Goal: Task Accomplishment & Management: Complete application form

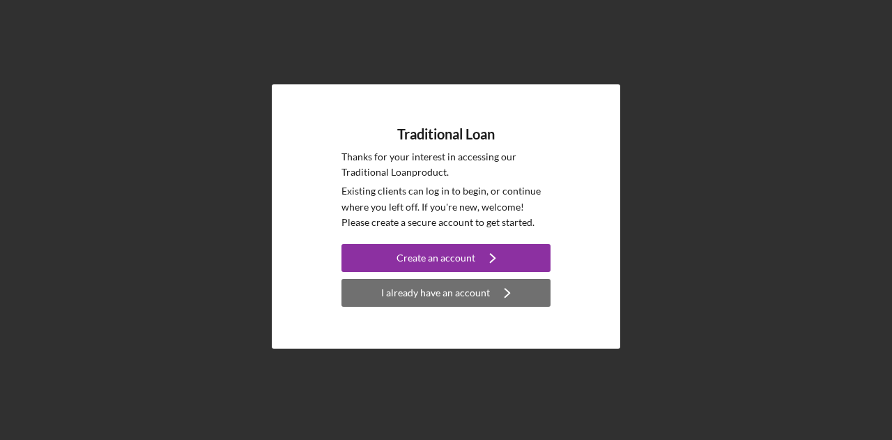
click at [454, 304] on div "I already have an account" at bounding box center [435, 293] width 109 height 28
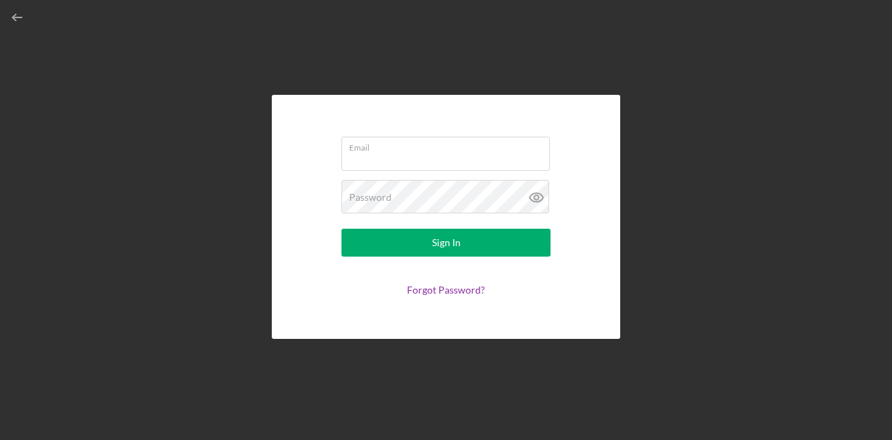
type input "[EMAIL_ADDRESS][DOMAIN_NAME]"
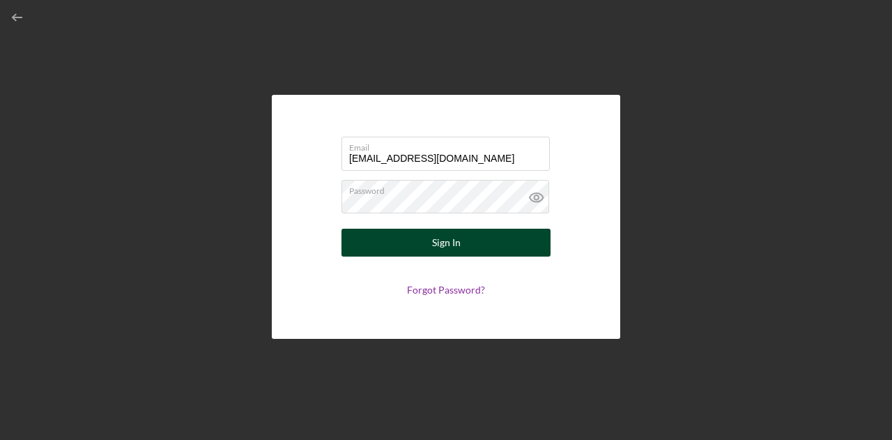
click at [483, 245] on button "Sign In" at bounding box center [445, 243] width 209 height 28
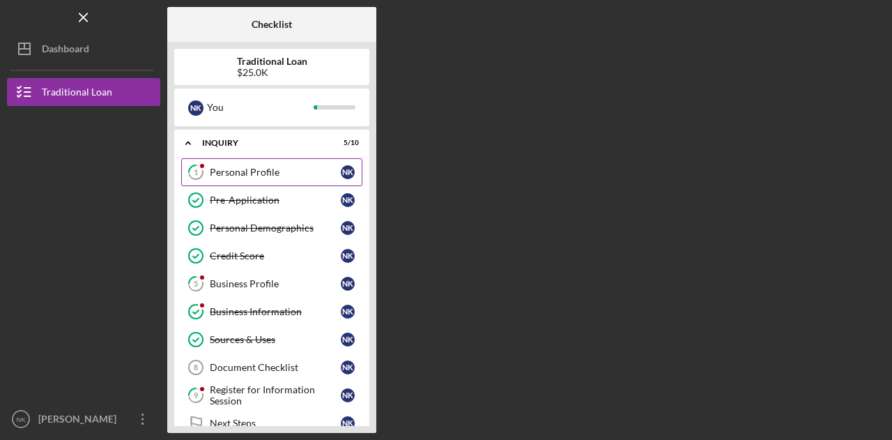
click at [281, 169] on div "Personal Profile" at bounding box center [275, 172] width 131 height 11
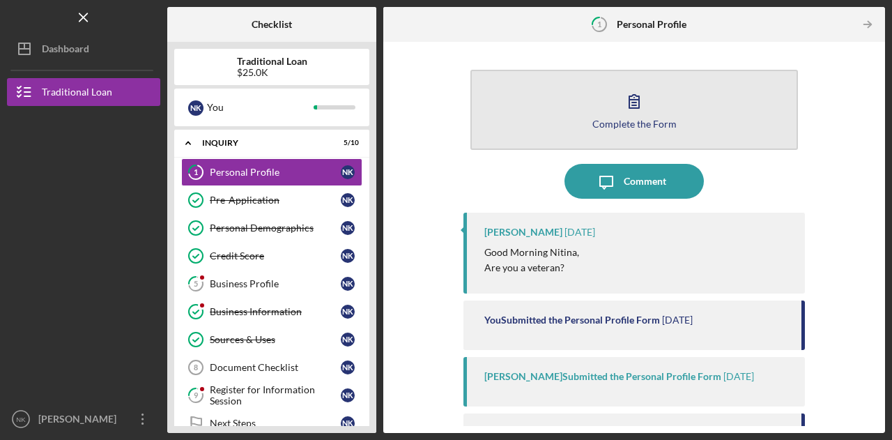
click at [619, 122] on div "Complete the Form" at bounding box center [634, 123] width 84 height 10
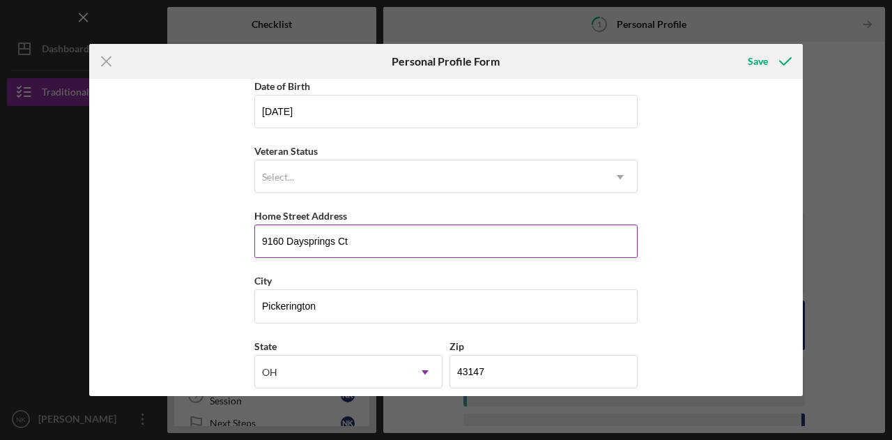
scroll to position [139, 0]
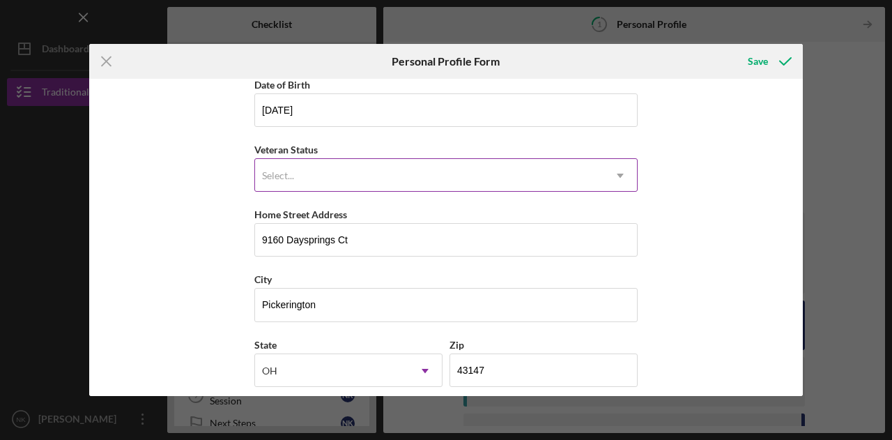
click at [355, 176] on div "Select..." at bounding box center [429, 176] width 348 height 32
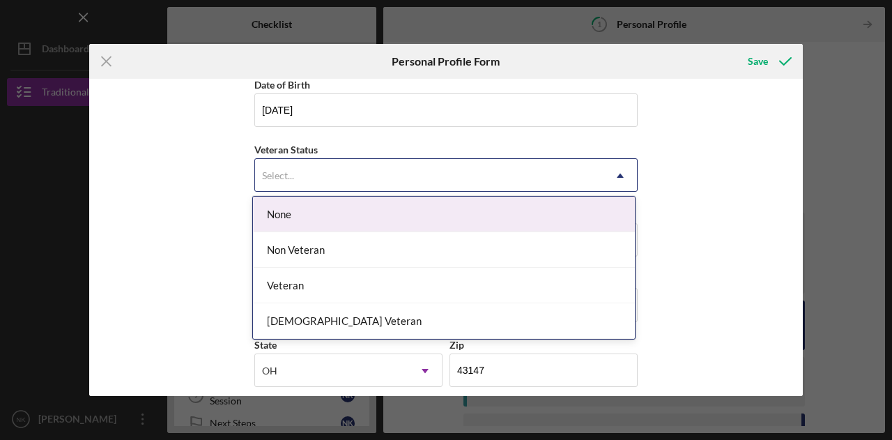
click at [336, 207] on div "None" at bounding box center [444, 214] width 382 height 36
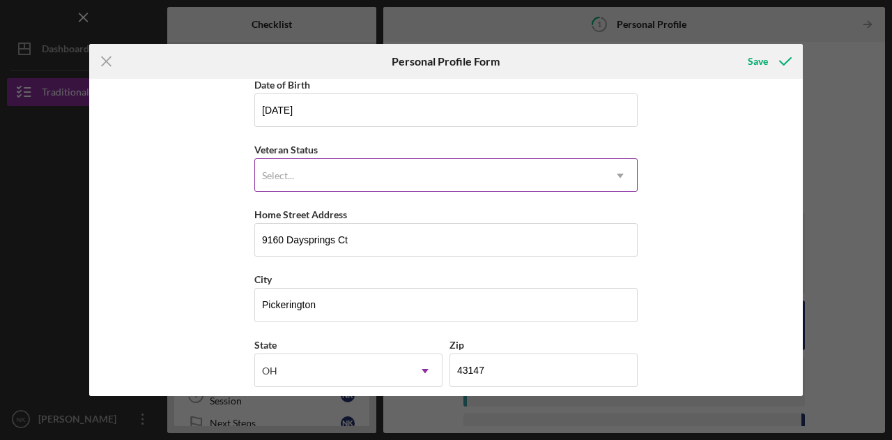
click at [403, 184] on div "Select..." at bounding box center [429, 176] width 348 height 32
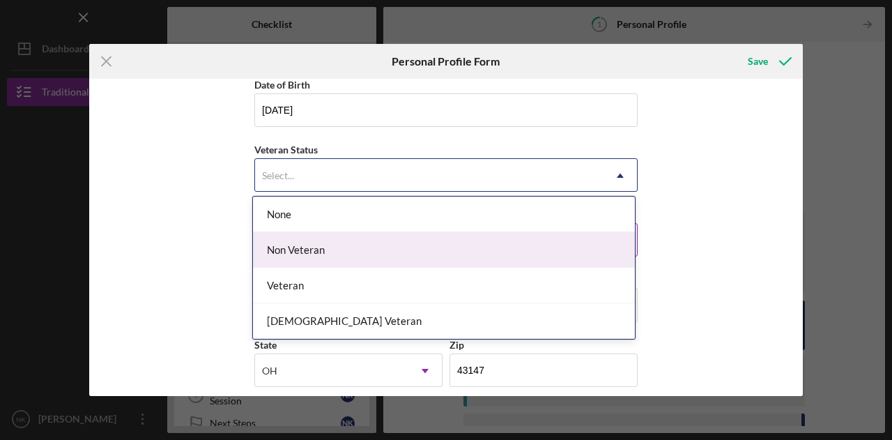
click at [311, 250] on div "Non Veteran" at bounding box center [444, 250] width 382 height 36
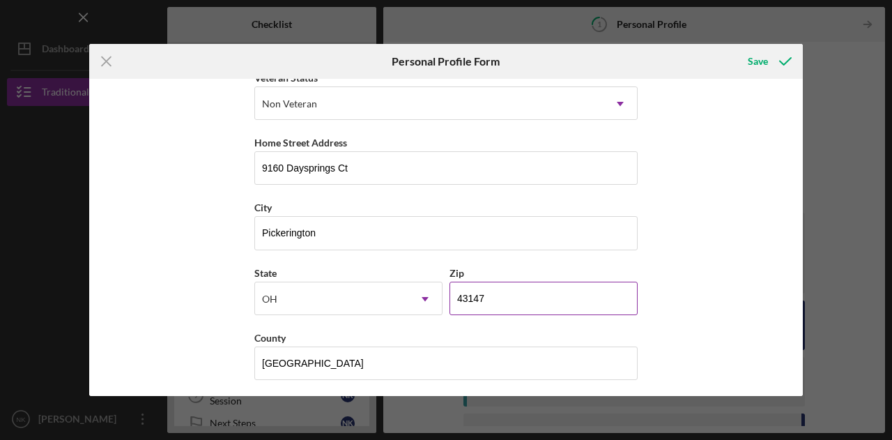
scroll to position [212, 0]
click at [751, 56] on div "Save" at bounding box center [758, 61] width 20 height 28
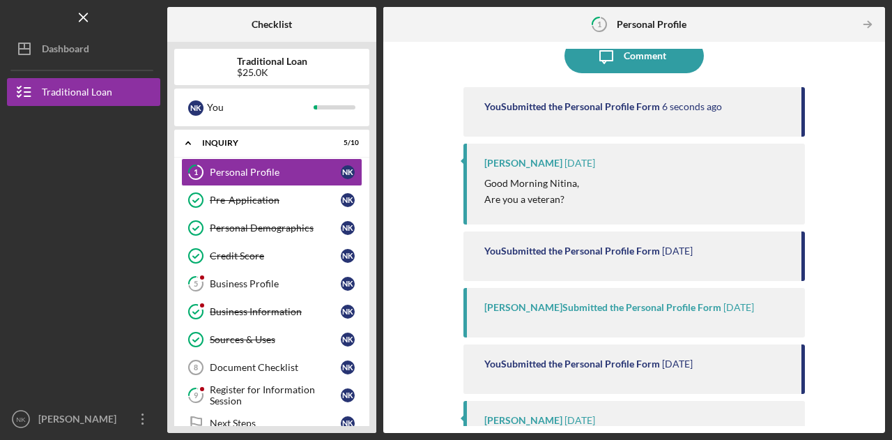
scroll to position [64, 0]
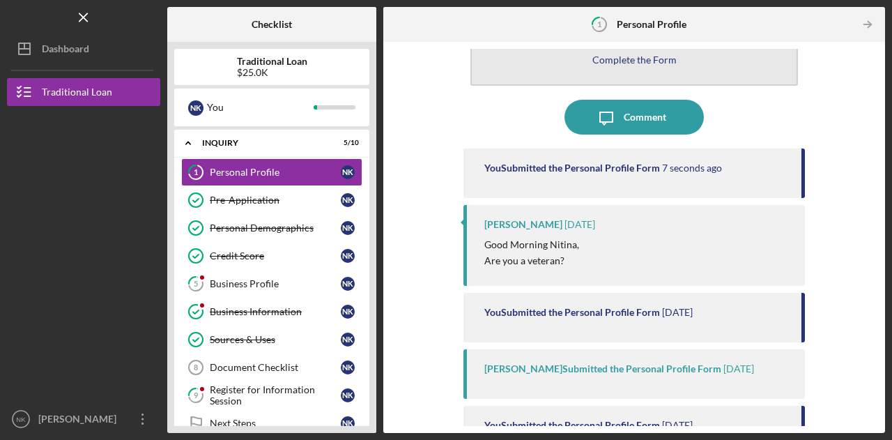
click at [602, 59] on div "Complete the Form" at bounding box center [634, 59] width 84 height 10
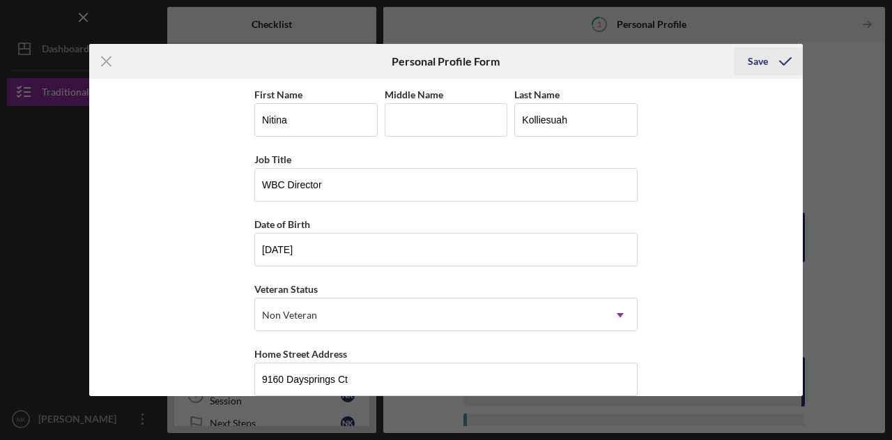
click at [745, 59] on button "Save" at bounding box center [768, 61] width 69 height 28
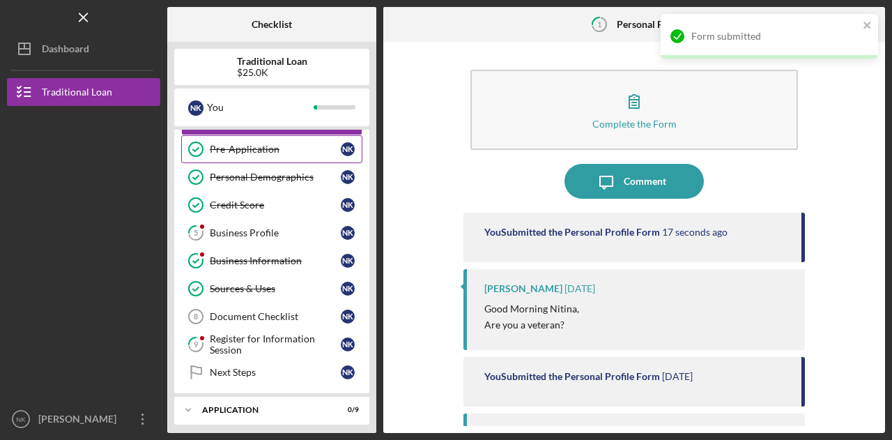
scroll to position [70, 0]
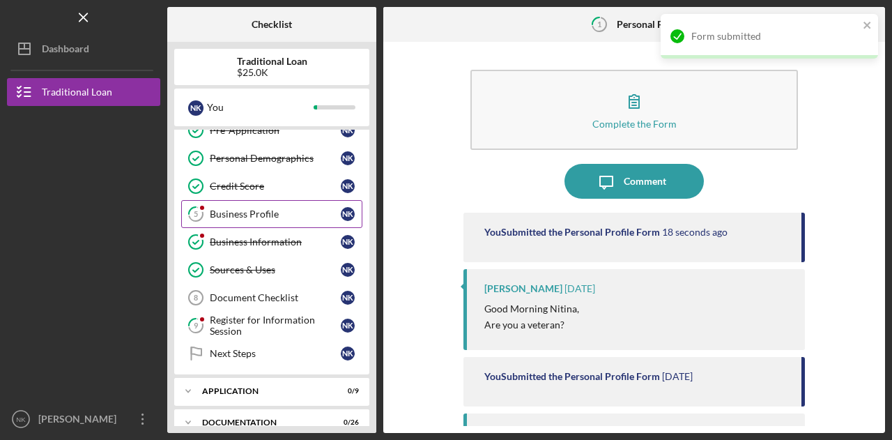
click at [253, 217] on div "Business Profile" at bounding box center [275, 213] width 131 height 11
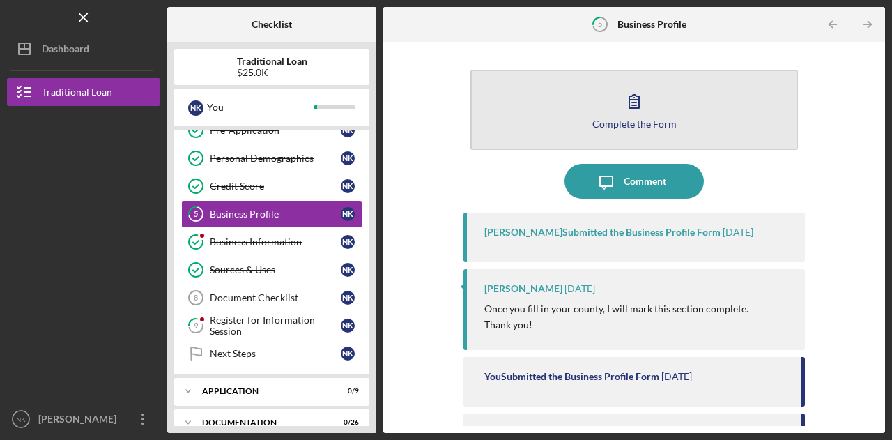
click at [570, 116] on button "Complete the Form Form" at bounding box center [633, 110] width 327 height 80
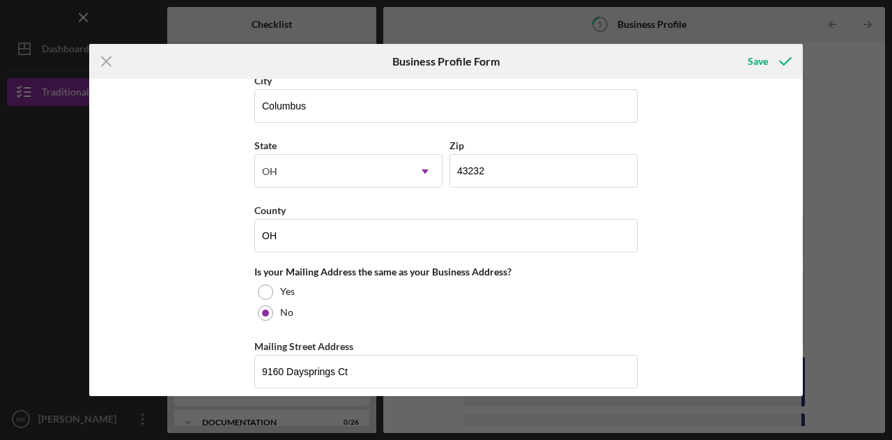
scroll to position [975, 0]
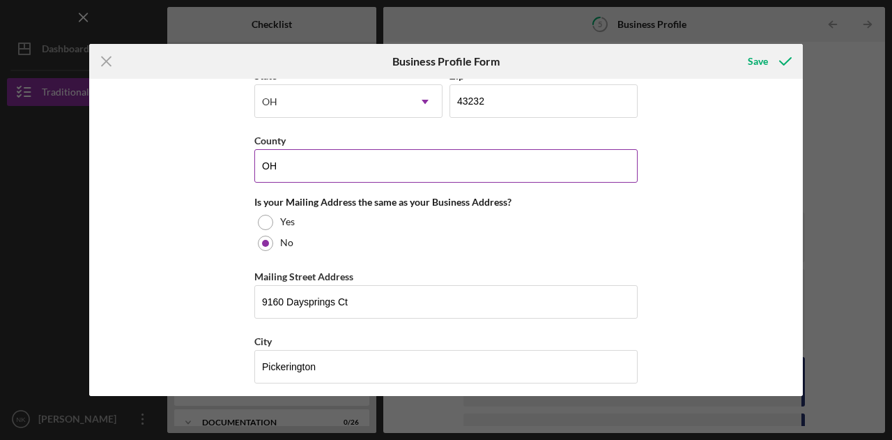
click at [307, 162] on input "OH" at bounding box center [445, 165] width 383 height 33
drag, startPoint x: 322, startPoint y: 160, endPoint x: 247, endPoint y: 168, distance: 75.7
click at [247, 168] on div "Business Name BurgundyGinger LLC DBA Business Start Date [DATE] Legal Structure…" at bounding box center [445, 237] width 713 height 317
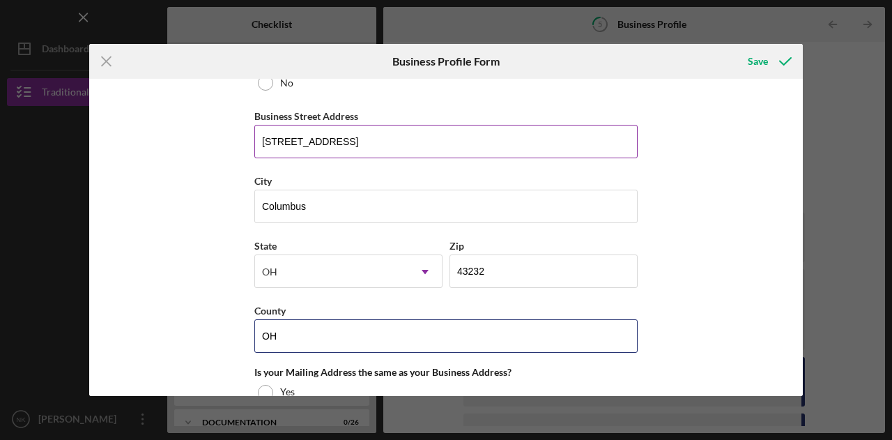
scroll to position [766, 0]
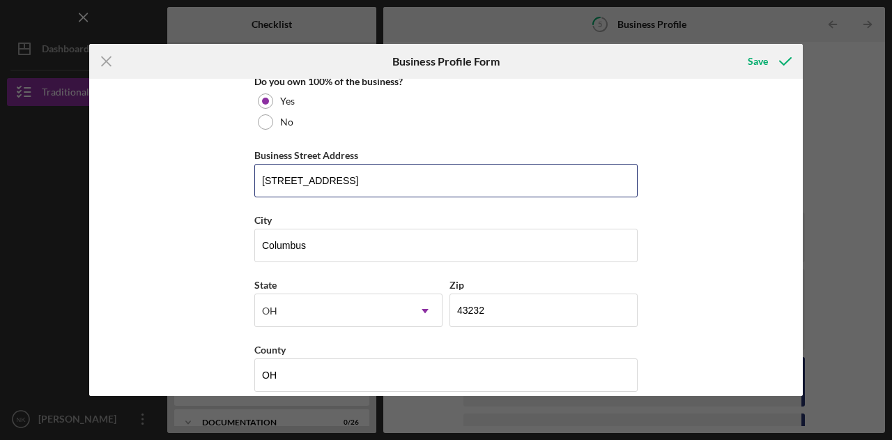
drag, startPoint x: 366, startPoint y: 168, endPoint x: 116, endPoint y: 176, distance: 249.6
click at [116, 176] on div "Business Name BurgundyGinger LLC DBA Business Start Date [DATE] Legal Structure…" at bounding box center [445, 237] width 713 height 317
type input "9"
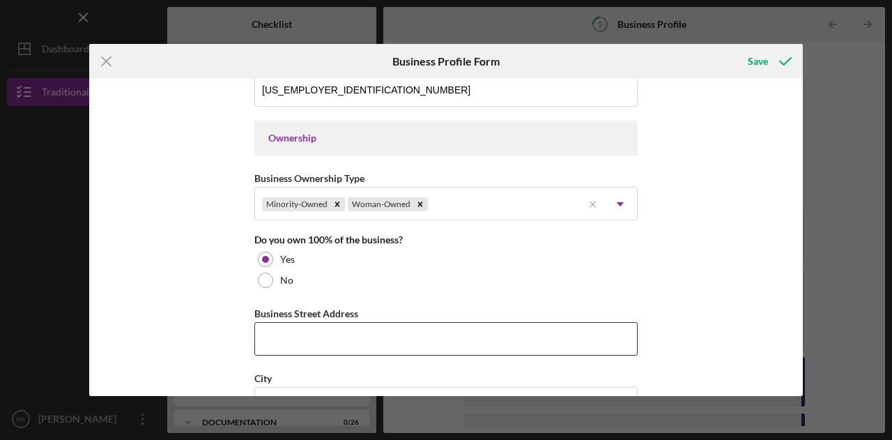
scroll to position [697, 0]
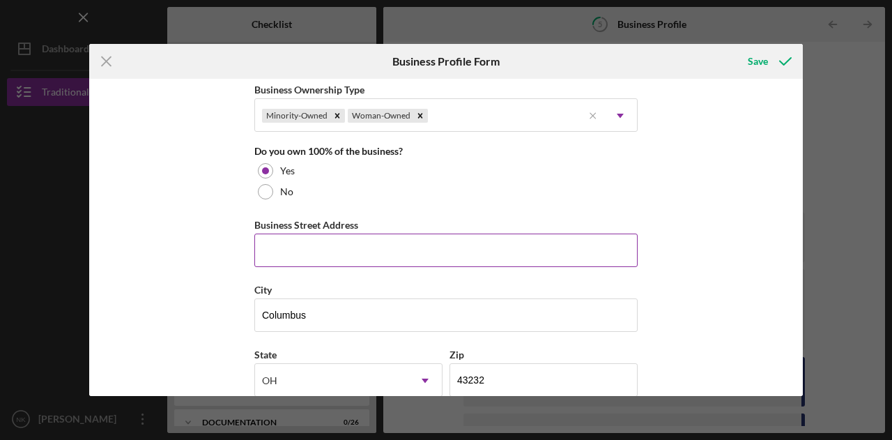
click at [359, 244] on input "Business Street Address" at bounding box center [445, 249] width 383 height 33
type input "2"
type input "9160 Daysprings Ct"
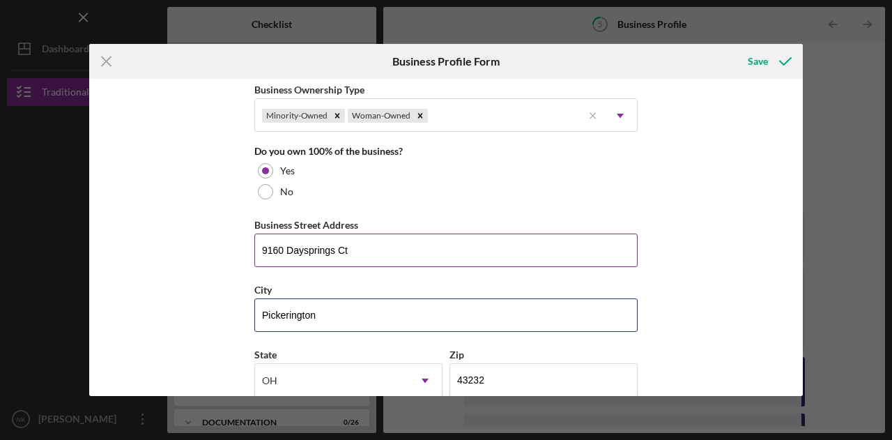
type input "Pickerington"
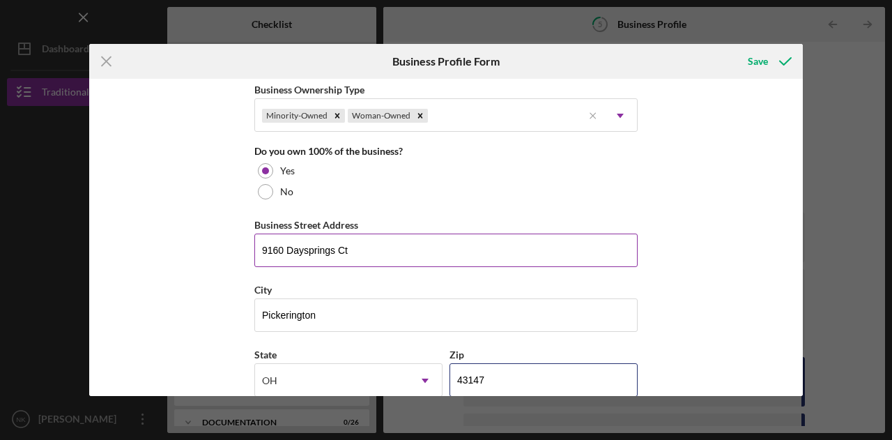
type input "43147"
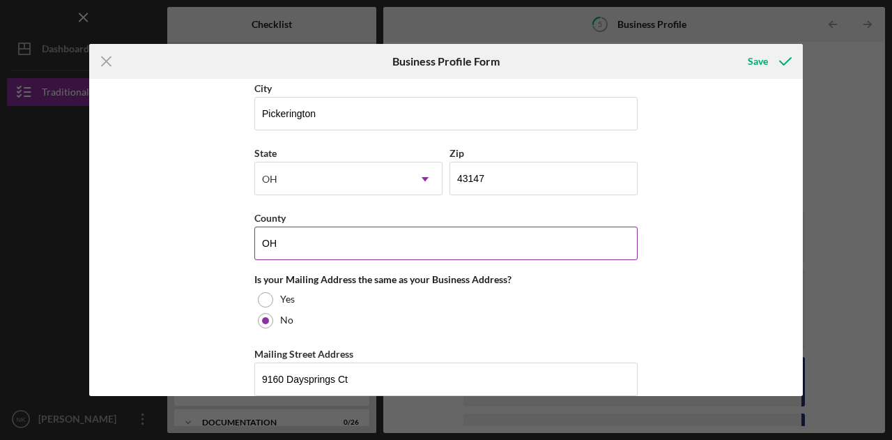
click at [350, 231] on input "OH" at bounding box center [445, 242] width 383 height 33
drag, startPoint x: 224, startPoint y: 251, endPoint x: 212, endPoint y: 253, distance: 12.7
click at [212, 253] on div "Business Name BurgundyGinger LLC DBA Business Start Date [DATE] Legal Structure…" at bounding box center [445, 237] width 713 height 317
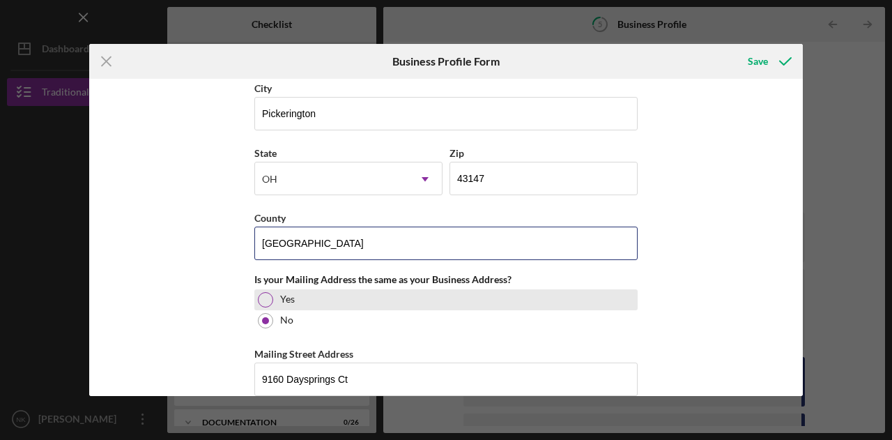
type input "[GEOGRAPHIC_DATA]"
click at [263, 293] on div at bounding box center [265, 299] width 15 height 15
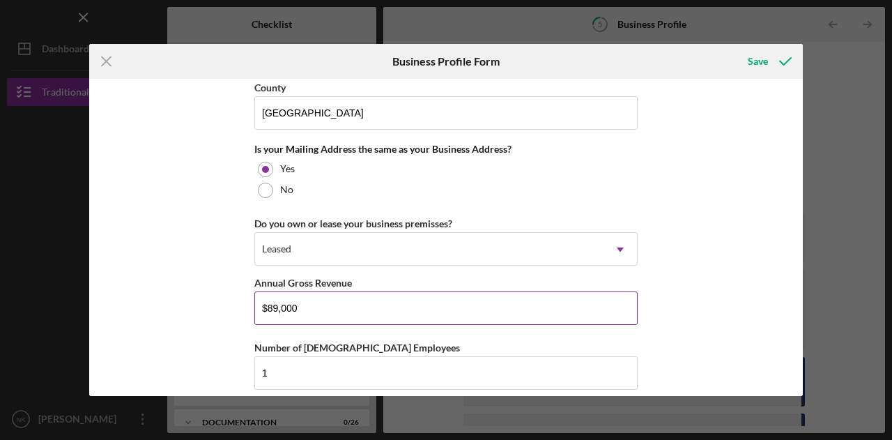
scroll to position [1037, 0]
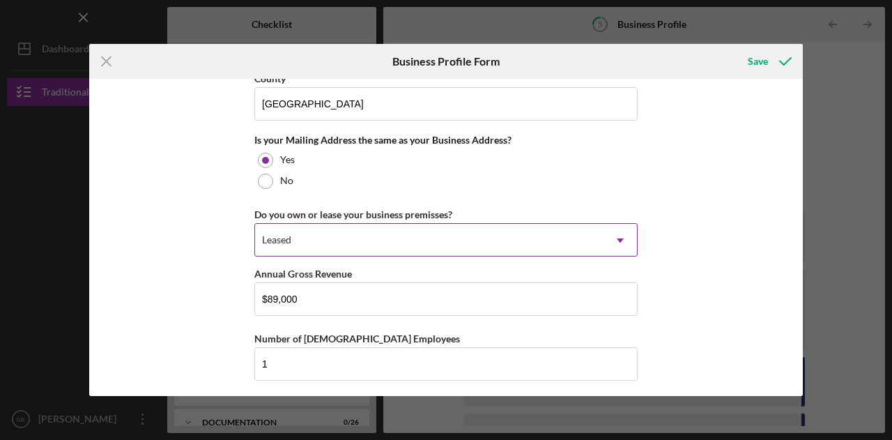
click at [357, 239] on div "Leased" at bounding box center [429, 240] width 348 height 32
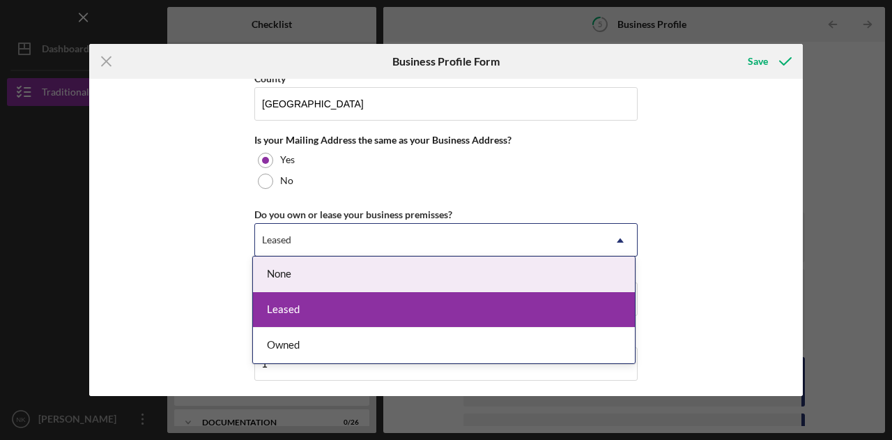
click at [314, 281] on div "None" at bounding box center [444, 274] width 382 height 36
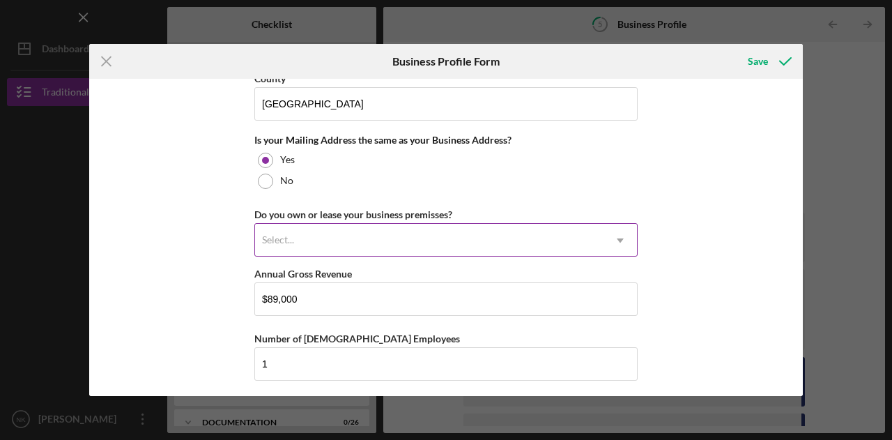
click at [323, 229] on div "Select..." at bounding box center [429, 240] width 348 height 32
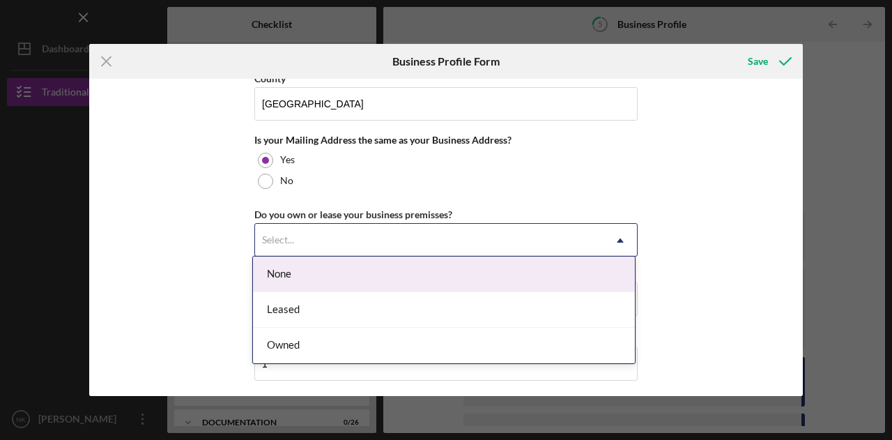
click at [303, 269] on div "None" at bounding box center [444, 274] width 382 height 36
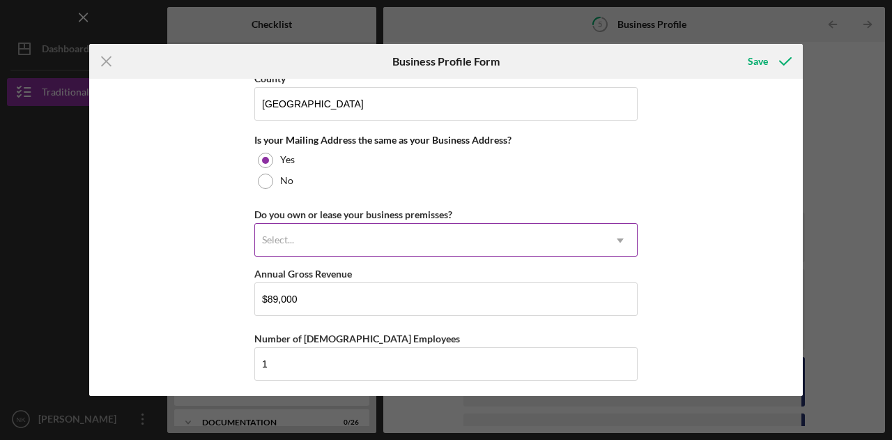
click at [311, 235] on div "Select..." at bounding box center [429, 240] width 348 height 32
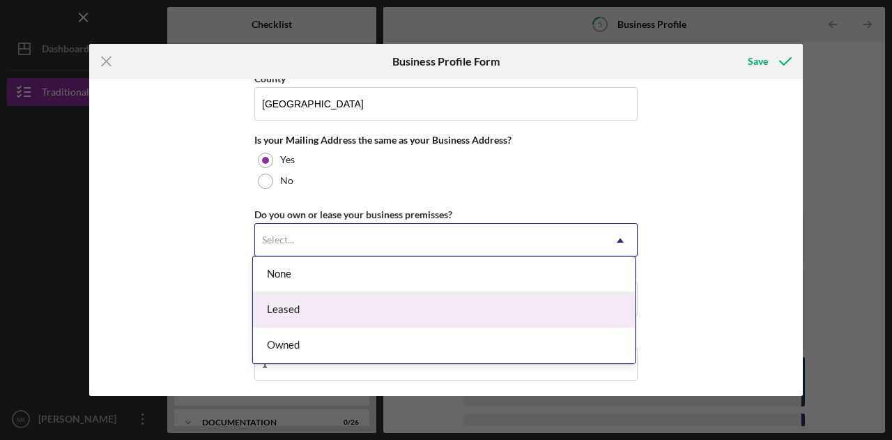
click at [322, 312] on div "Leased" at bounding box center [444, 310] width 382 height 36
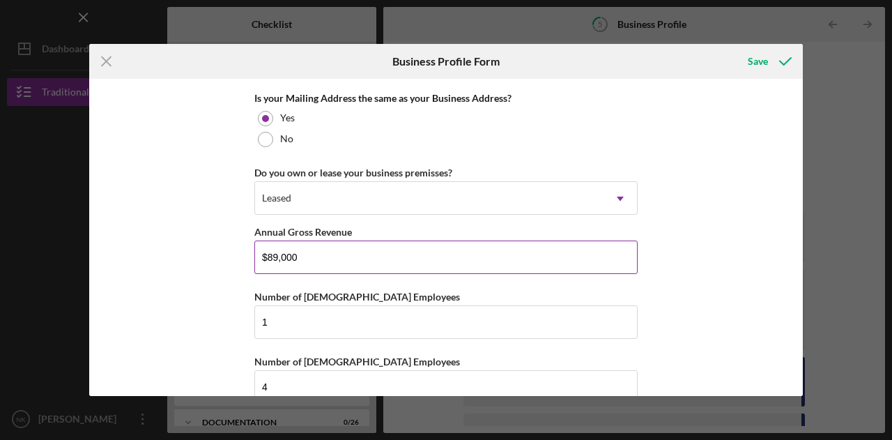
scroll to position [1099, 0]
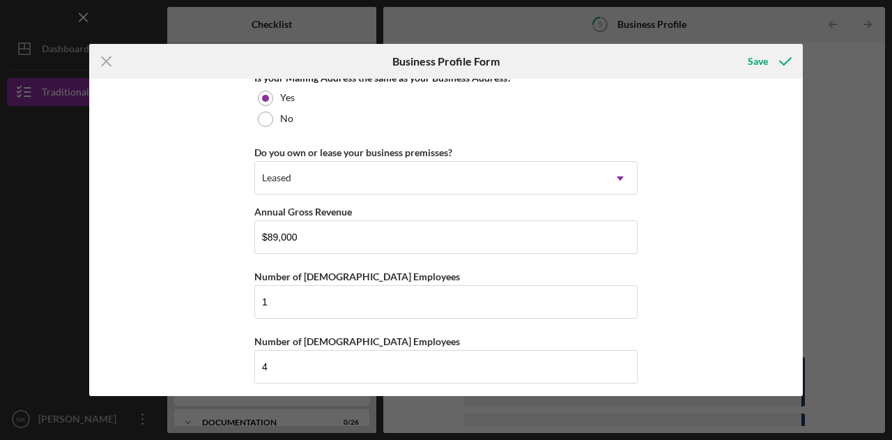
click at [757, 83] on div "Business Name BurgundyGinger LLC DBA Business Start Date [DATE] Legal Structure…" at bounding box center [445, 237] width 713 height 317
click at [750, 63] on div "Save" at bounding box center [758, 61] width 20 height 28
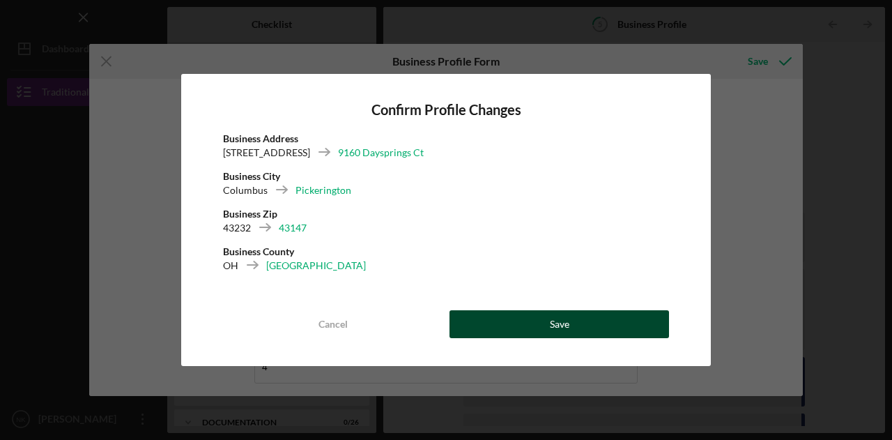
click at [587, 325] on button "Save" at bounding box center [558, 324] width 219 height 28
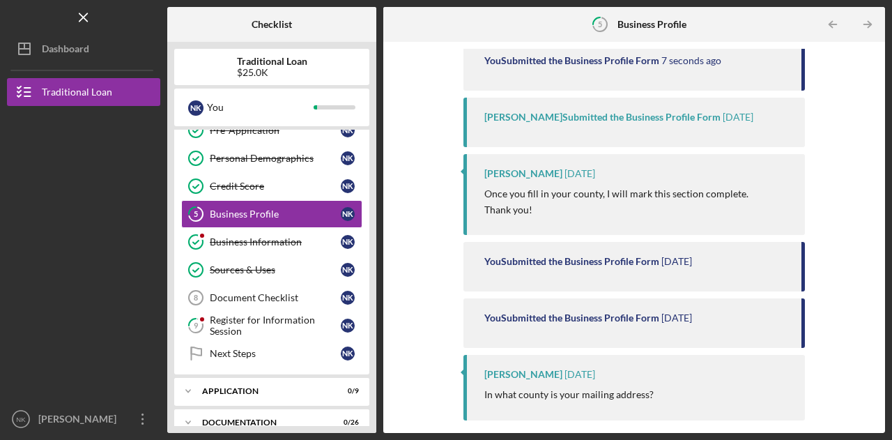
scroll to position [299, 0]
